Goal: Task Accomplishment & Management: Complete application form

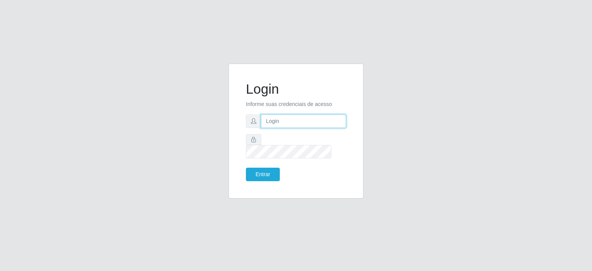
click at [284, 125] on input "text" at bounding box center [303, 120] width 85 height 13
type input "[EMAIL_ADDRESS][DOMAIN_NAME]"
click at [252, 168] on button "Entrar" at bounding box center [263, 174] width 34 height 13
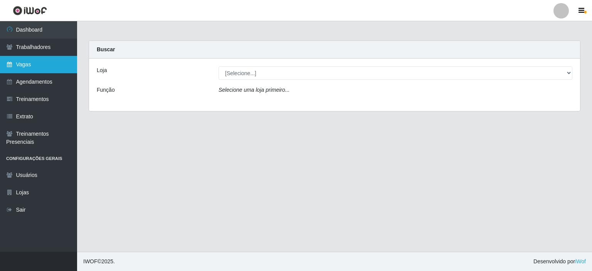
click at [36, 61] on link "Vagas" at bounding box center [38, 64] width 77 height 17
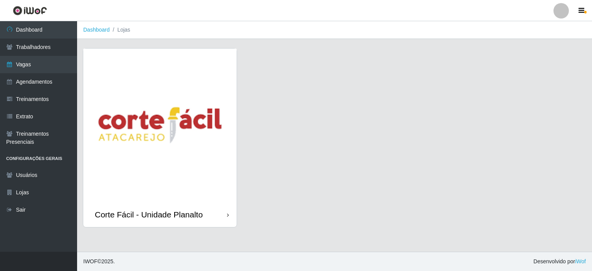
click at [148, 84] on img at bounding box center [159, 125] width 153 height 153
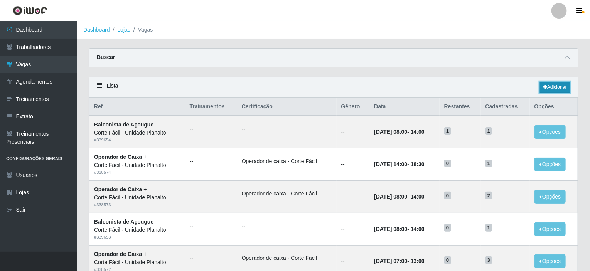
click at [567, 85] on link "Adicionar" at bounding box center [554, 87] width 30 height 11
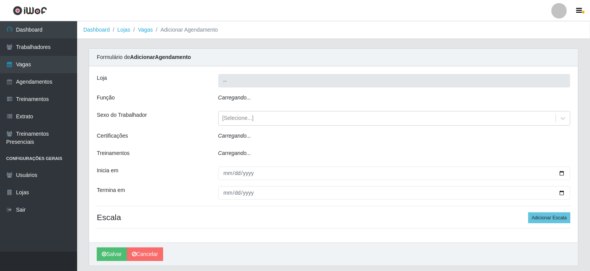
type input "Corte Fácil - Unidade Planalto"
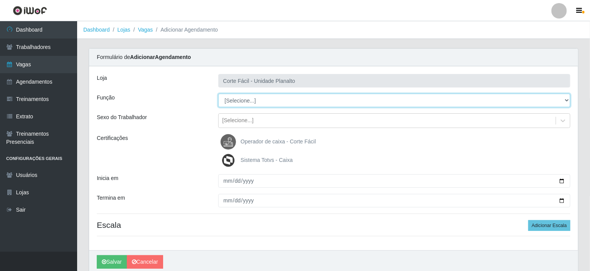
click at [456, 97] on select "[Selecione...] ASG ASG + ASG ++ Auxiliar de Estacionamento Auxiliar de Estacion…" at bounding box center [394, 100] width 352 height 13
select select "22"
click at [218, 94] on select "[Selecione...] ASG ASG + ASG ++ Auxiliar de Estacionamento Auxiliar de Estacion…" at bounding box center [394, 100] width 352 height 13
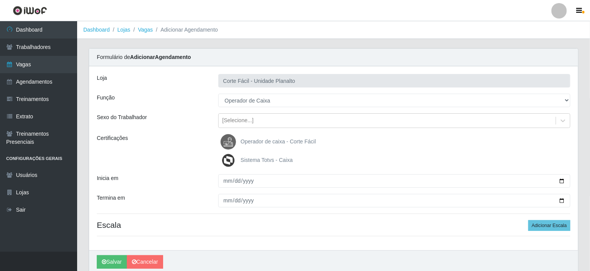
click at [272, 140] on span "Operador de caixa - Corte Fácil" at bounding box center [277, 141] width 75 height 6
click at [0, 0] on input "Operador de caixa - Corte Fácil" at bounding box center [0, 0] width 0 height 0
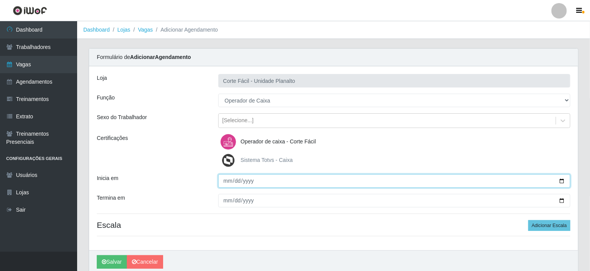
click at [563, 179] on input "Inicia em" at bounding box center [394, 180] width 352 height 13
type input "[DATE]"
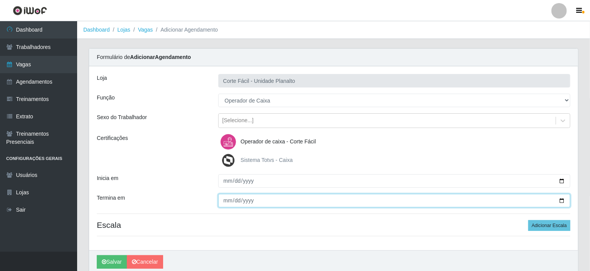
click at [561, 201] on input "Termina em" at bounding box center [394, 200] width 352 height 13
type input "[DATE]"
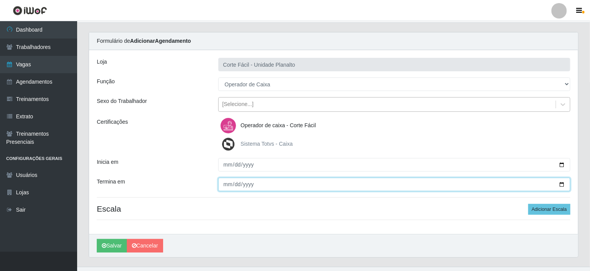
scroll to position [30, 0]
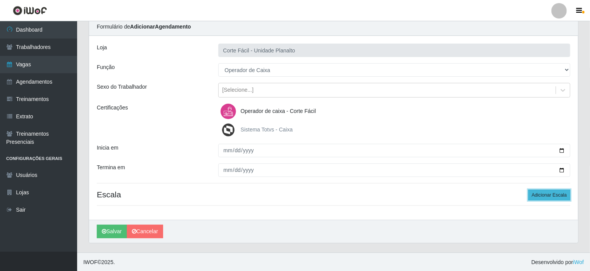
click at [542, 195] on button "Adicionar Escala" at bounding box center [549, 195] width 42 height 11
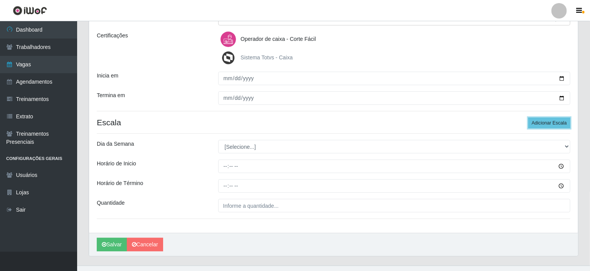
scroll to position [108, 0]
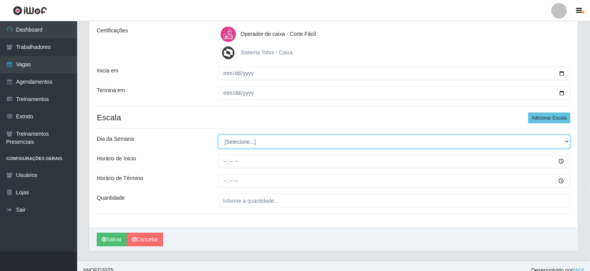
click at [262, 142] on select "[Selecione...] Segunda Terça Quarta Quinta Sexta Sábado Domingo" at bounding box center [394, 141] width 352 height 13
select select "3"
click at [218, 135] on select "[Selecione...] Segunda Terça Quarta Quinta Sexta Sábado Domingo" at bounding box center [394, 141] width 352 height 13
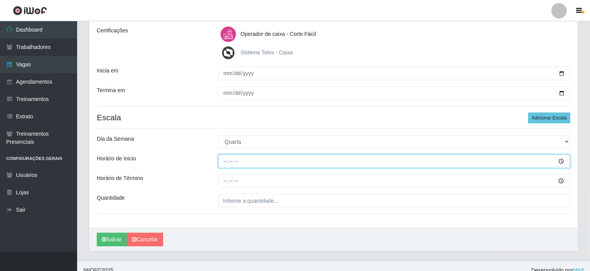
click at [225, 162] on input "Horário de Inicio" at bounding box center [394, 161] width 352 height 13
type input "09:00"
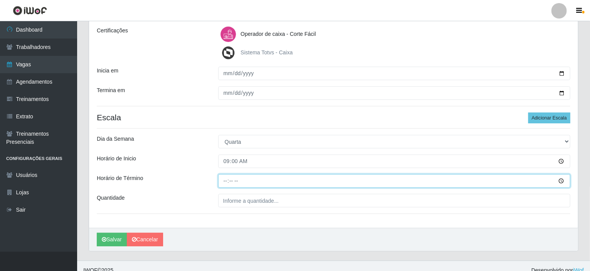
click at [222, 180] on input "Horário de Término" at bounding box center [394, 180] width 352 height 13
type input "15:00"
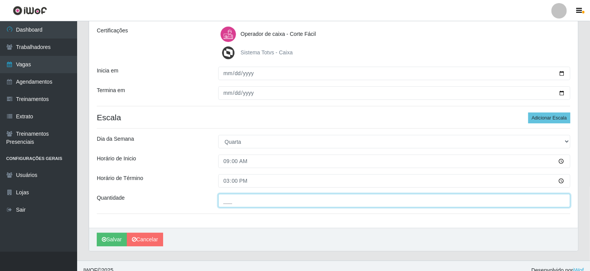
click at [249, 199] on input "___" at bounding box center [394, 200] width 352 height 13
type input "001"
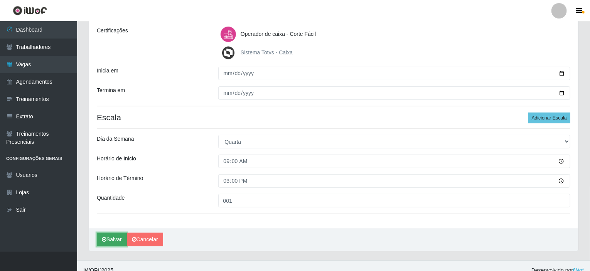
click at [108, 242] on button "Salvar" at bounding box center [112, 239] width 30 height 13
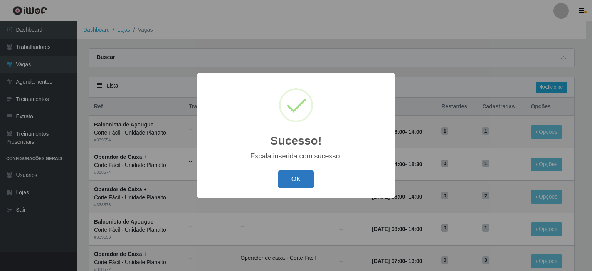
click at [284, 178] on button "OK" at bounding box center [296, 179] width 36 height 18
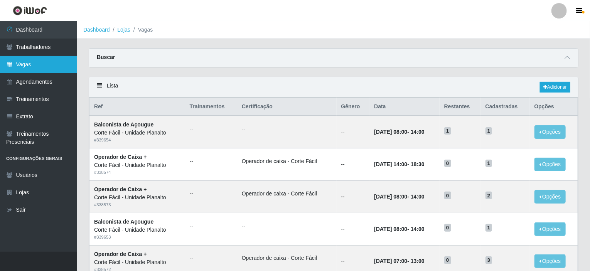
click at [36, 61] on link "Vagas" at bounding box center [38, 64] width 77 height 17
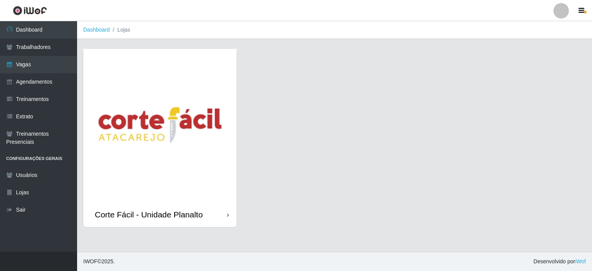
click at [259, 118] on div "Corte Fácil - Unidade Planalto" at bounding box center [334, 142] width 503 height 188
click at [225, 121] on img at bounding box center [159, 125] width 153 height 153
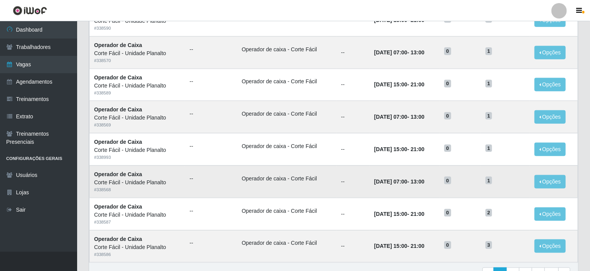
scroll to position [380, 0]
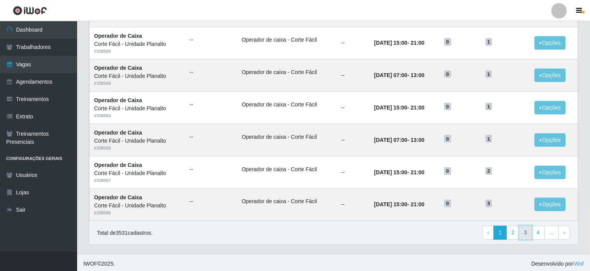
click at [521, 229] on link "3" at bounding box center [525, 233] width 13 height 14
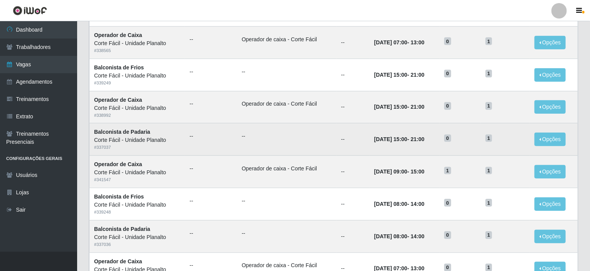
scroll to position [193, 0]
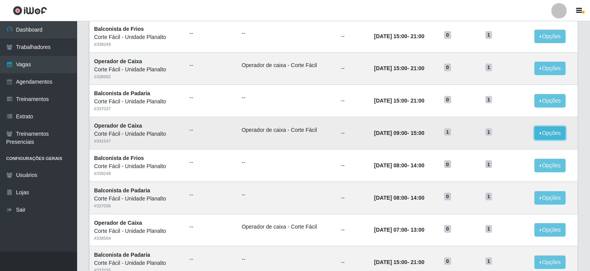
click at [555, 132] on button "Opções" at bounding box center [550, 132] width 32 height 13
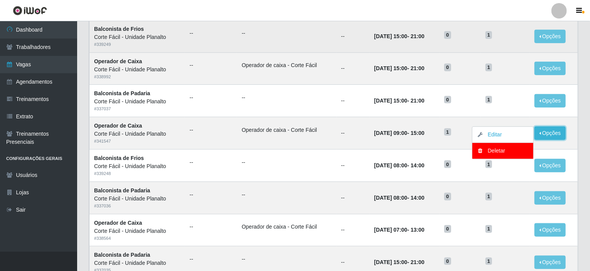
scroll to position [0, 0]
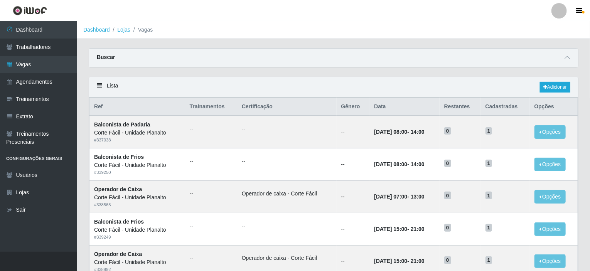
click at [396, 54] on div "Buscar" at bounding box center [333, 58] width 489 height 18
click at [567, 57] on icon at bounding box center [566, 57] width 5 height 5
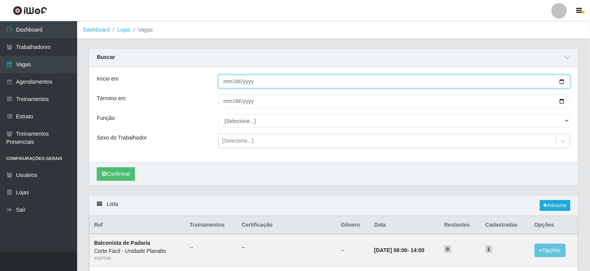
click at [560, 80] on input "Início em" at bounding box center [394, 81] width 352 height 13
type input "[DATE]"
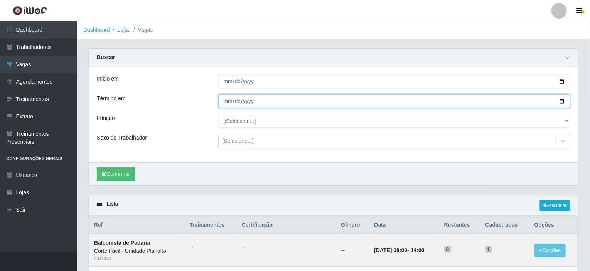
click at [562, 101] on input "Término em" at bounding box center [394, 100] width 352 height 13
type input "[DATE]"
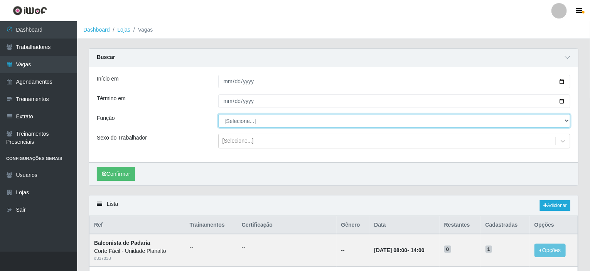
click at [267, 116] on select "[Selecione...] ASG ASG + ASG ++ Auxiliar de Estacionamento Auxiliar de Estacion…" at bounding box center [394, 120] width 352 height 13
select select "22"
click at [218, 114] on select "[Selecione...] ASG ASG + ASG ++ Auxiliar de Estacionamento Auxiliar de Estacion…" at bounding box center [394, 120] width 352 height 13
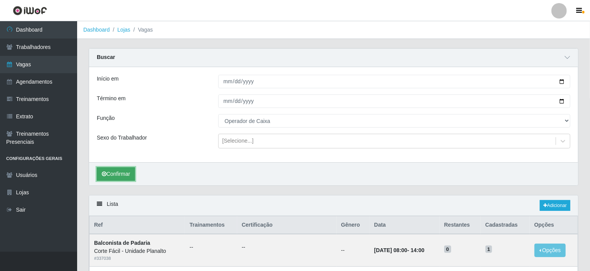
click at [121, 171] on button "Confirmar" at bounding box center [116, 173] width 38 height 13
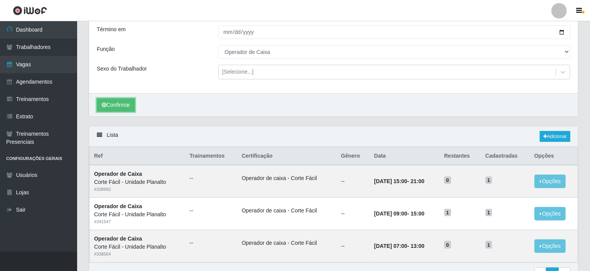
scroll to position [111, 0]
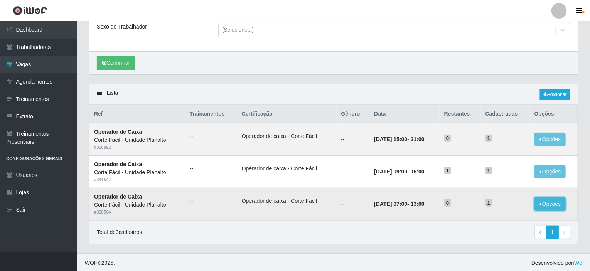
click at [557, 200] on button "Opções" at bounding box center [550, 203] width 32 height 13
click at [413, 61] on div "Confirmar" at bounding box center [333, 62] width 489 height 23
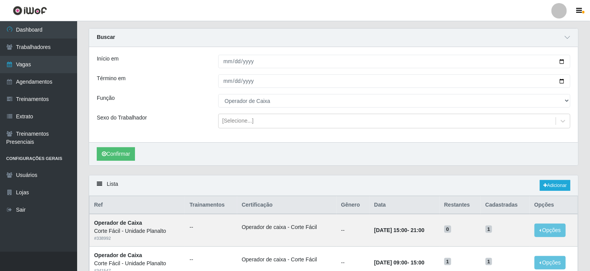
scroll to position [39, 0]
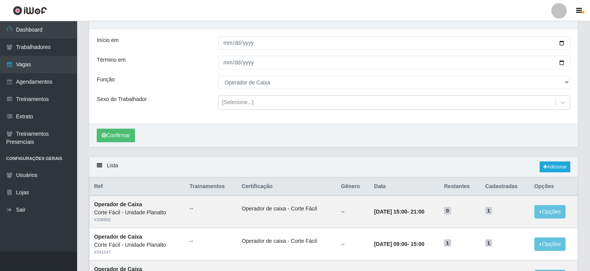
click at [158, 29] on div "Início em 2025-09-03 Término em 2025-09-03 Função [Selecione...] ASG ASG + ASG …" at bounding box center [333, 76] width 489 height 95
click at [31, 66] on link "Vagas" at bounding box center [38, 64] width 77 height 17
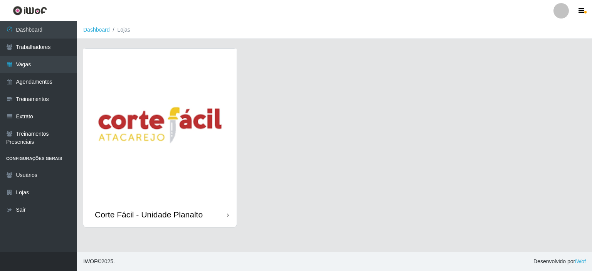
click at [153, 127] on img at bounding box center [159, 125] width 153 height 153
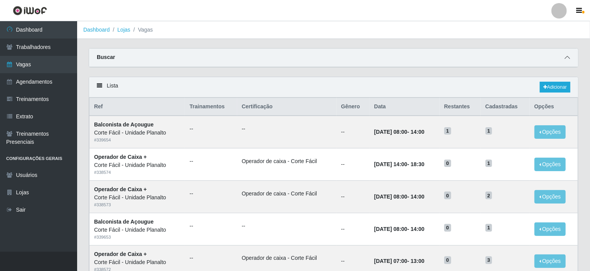
click at [567, 56] on icon at bounding box center [566, 57] width 5 height 5
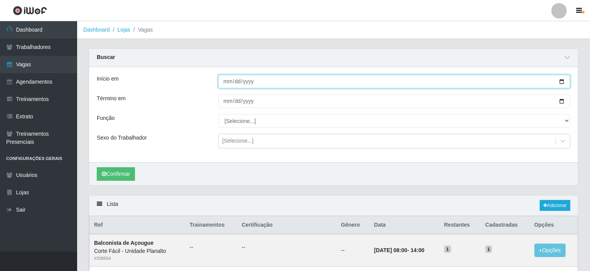
click at [562, 81] on input "Início em" at bounding box center [394, 81] width 352 height 13
type input "[DATE]"
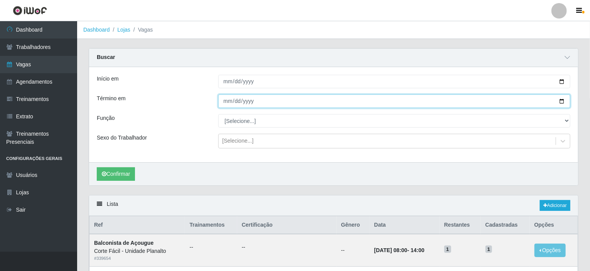
click at [558, 101] on input "Término em" at bounding box center [394, 100] width 352 height 13
click at [558, 98] on input "Término em" at bounding box center [394, 100] width 352 height 13
type input "[DATE]"
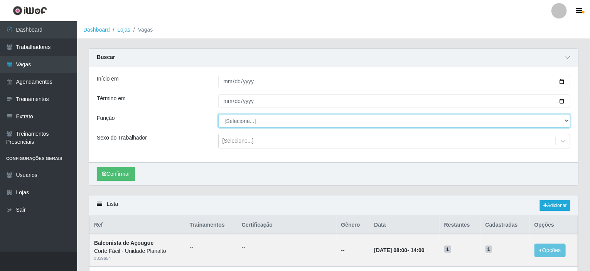
click at [566, 120] on select "[Selecione...] ASG ASG + ASG ++ Auxiliar de Estacionamento Auxiliar de Estacion…" at bounding box center [394, 120] width 352 height 13
select select "22"
click at [218, 114] on select "[Selecione...] ASG ASG + ASG ++ Auxiliar de Estacionamento Auxiliar de Estacion…" at bounding box center [394, 120] width 352 height 13
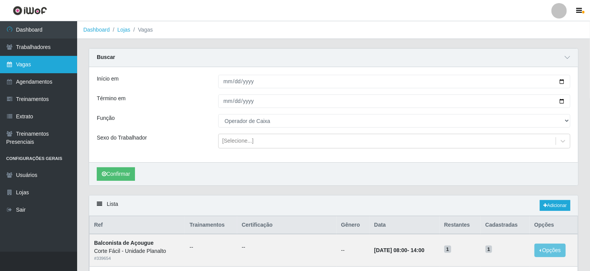
click at [22, 66] on link "Vagas" at bounding box center [38, 64] width 77 height 17
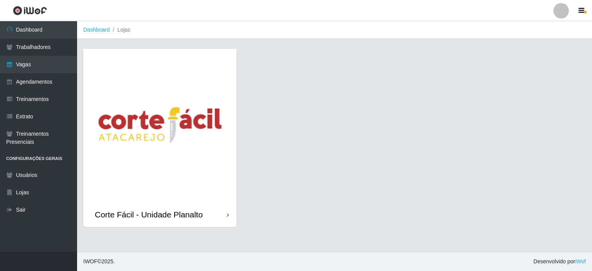
click at [154, 106] on img at bounding box center [159, 125] width 153 height 153
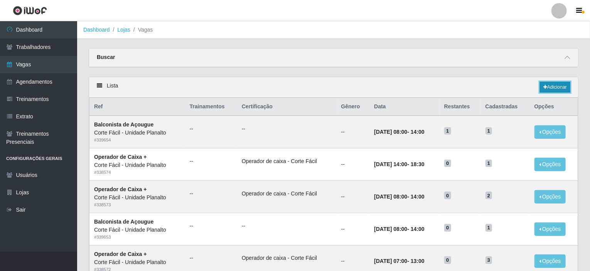
click at [563, 86] on link "Adicionar" at bounding box center [554, 87] width 30 height 11
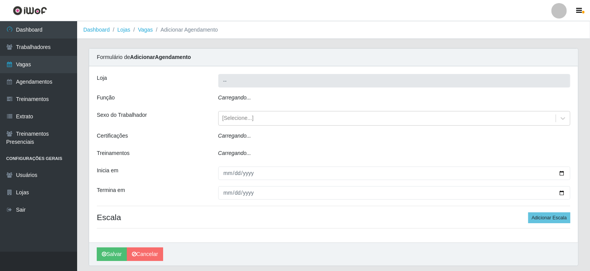
type input "Corte Fácil - Unidade Planalto"
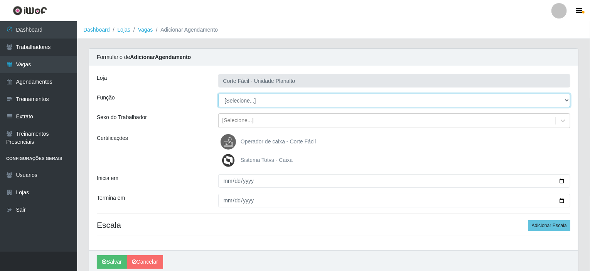
click at [568, 101] on select "[Selecione...] ASG ASG + ASG ++ Auxiliar de Estacionamento Auxiliar de Estacion…" at bounding box center [394, 100] width 352 height 13
select select "22"
click at [218, 94] on select "[Selecione...] ASG ASG + ASG ++ Auxiliar de Estacionamento Auxiliar de Estacion…" at bounding box center [394, 100] width 352 height 13
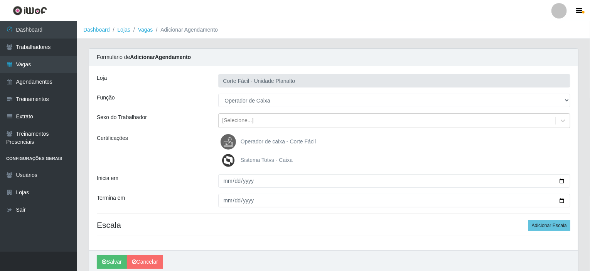
click at [262, 141] on span "Operador de caixa - Corte Fácil" at bounding box center [277, 141] width 75 height 6
click at [0, 0] on input "Operador de caixa - Corte Fácil" at bounding box center [0, 0] width 0 height 0
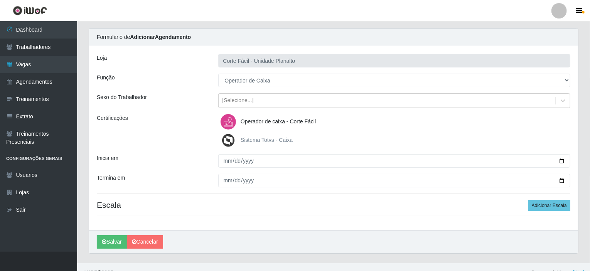
scroll to position [30, 0]
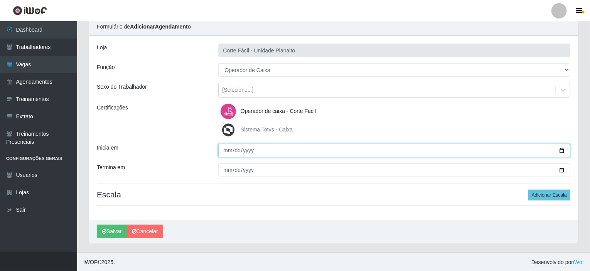
click at [561, 153] on input "Inicia em" at bounding box center [394, 150] width 352 height 13
type input "[DATE]"
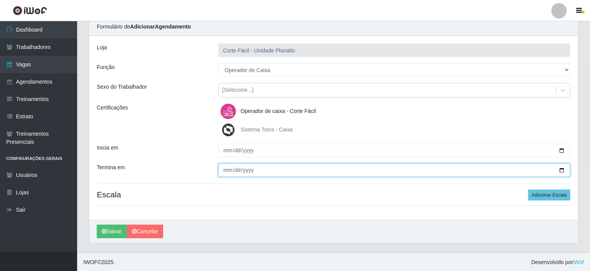
click at [560, 170] on input "Termina em" at bounding box center [394, 169] width 352 height 13
type input "[DATE]"
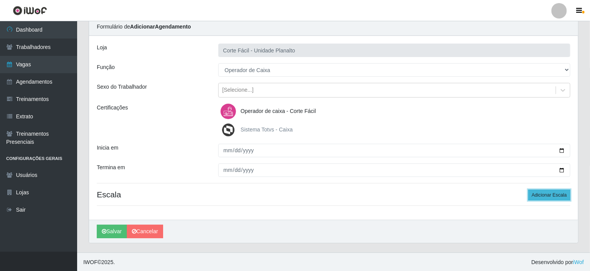
click at [557, 191] on button "Adicionar Escala" at bounding box center [549, 195] width 42 height 11
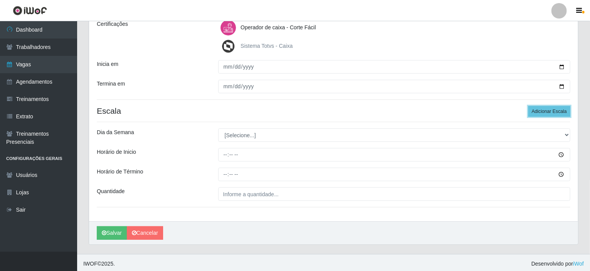
scroll to position [116, 0]
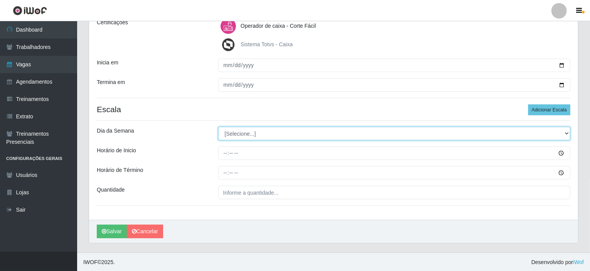
click at [566, 133] on select "[Selecione...] Segunda Terça Quarta Quinta Sexta Sábado Domingo" at bounding box center [394, 133] width 352 height 13
select select "3"
click at [218, 127] on select "[Selecione...] Segunda Terça Quarta Quinta Sexta Sábado Domingo" at bounding box center [394, 133] width 352 height 13
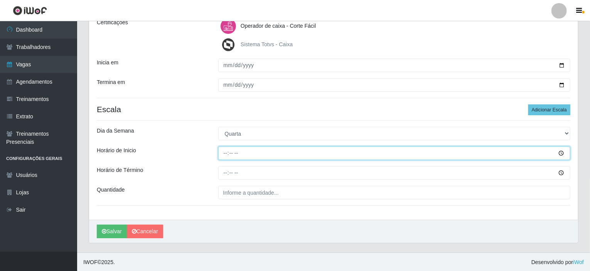
click at [225, 152] on input "Horário de Inicio" at bounding box center [394, 152] width 352 height 13
type input "09:00"
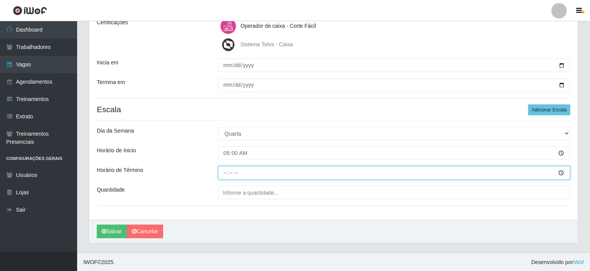
click at [223, 171] on input "Horário de Término" at bounding box center [394, 172] width 352 height 13
type input "15:00"
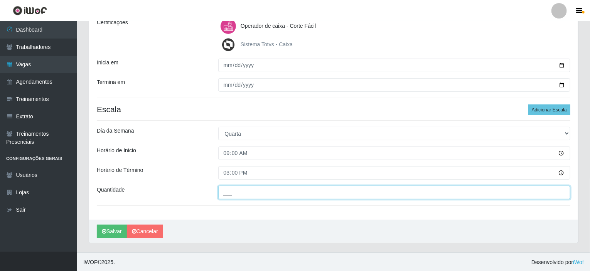
click at [241, 195] on input "___" at bounding box center [394, 192] width 352 height 13
type input "001"
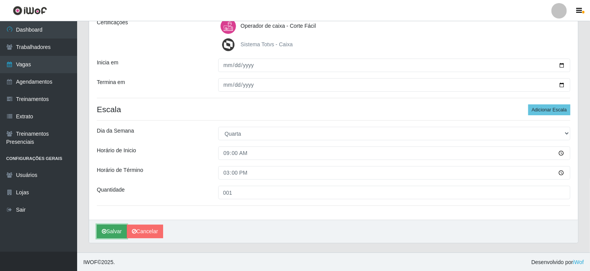
click at [109, 233] on button "Salvar" at bounding box center [112, 231] width 30 height 13
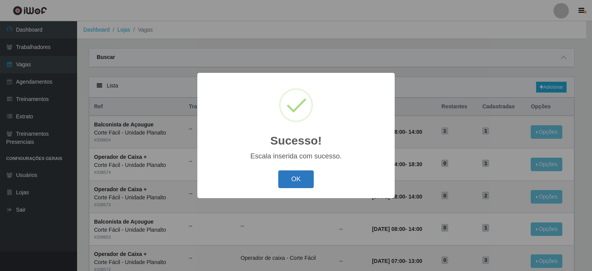
click at [297, 183] on button "OK" at bounding box center [296, 179] width 36 height 18
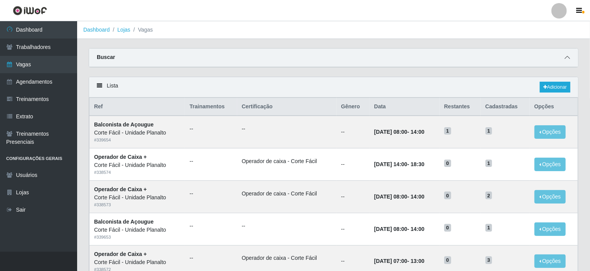
click at [569, 55] on icon at bounding box center [566, 57] width 5 height 5
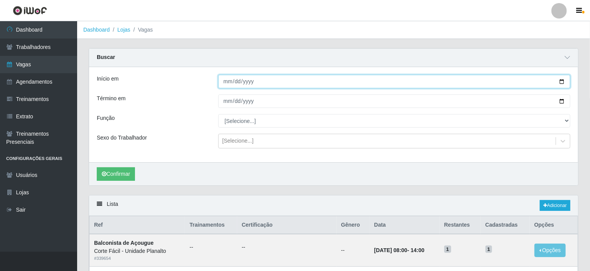
click at [563, 80] on input "Início em" at bounding box center [394, 81] width 352 height 13
type input "2025-09-02"
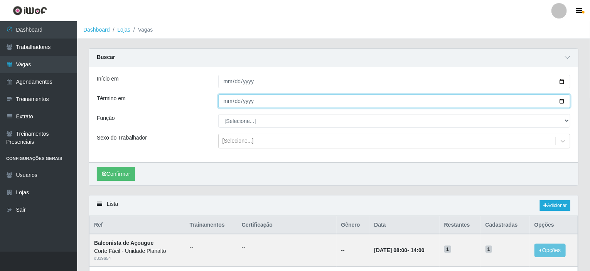
click at [560, 101] on input "Término em" at bounding box center [394, 100] width 352 height 13
type input "2025-09-06"
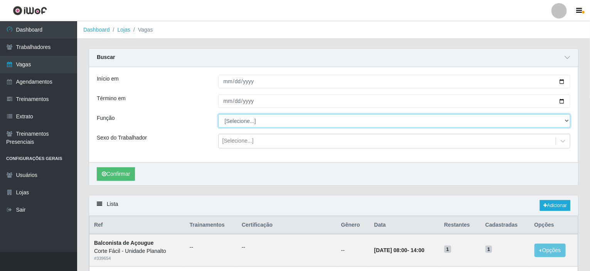
click at [565, 121] on select "[Selecione...] ASG ASG + ASG ++ Auxiliar de Estacionamento Auxiliar de Estacion…" at bounding box center [394, 120] width 352 height 13
select select "22"
click at [218, 114] on select "[Selecione...] ASG ASG + ASG ++ Auxiliar de Estacionamento Auxiliar de Estacion…" at bounding box center [394, 120] width 352 height 13
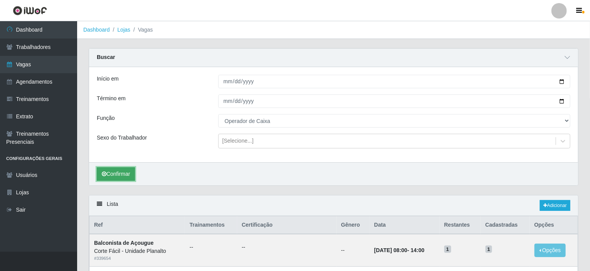
click at [116, 170] on button "Confirmar" at bounding box center [116, 173] width 38 height 13
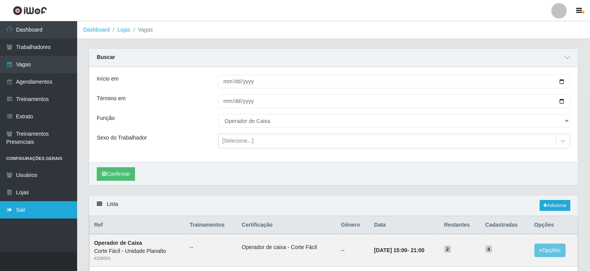
click at [43, 207] on link "Sair" at bounding box center [38, 209] width 77 height 17
